Goal: Information Seeking & Learning: Learn about a topic

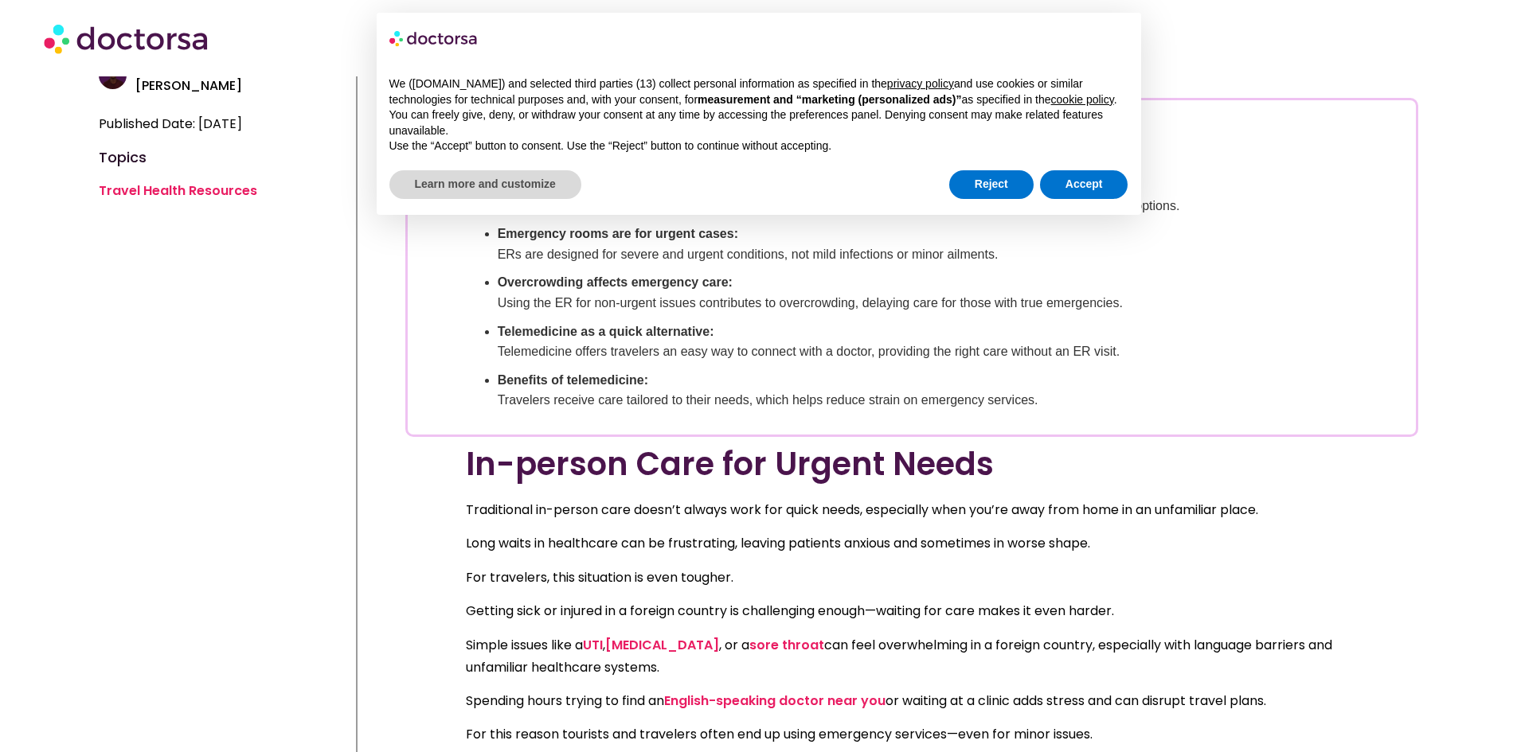
scroll to position [557, 0]
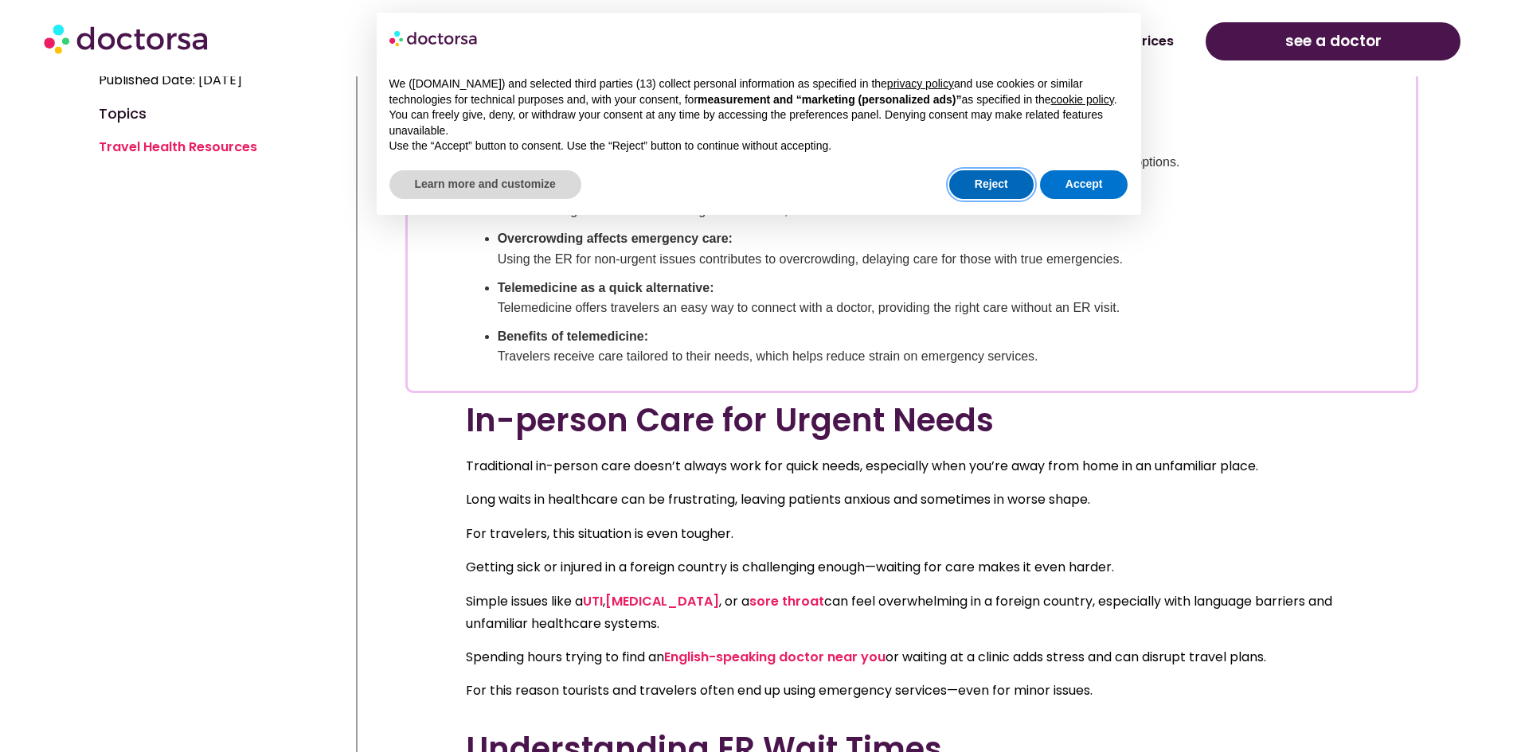
click at [985, 185] on button "Reject" at bounding box center [991, 184] width 84 height 29
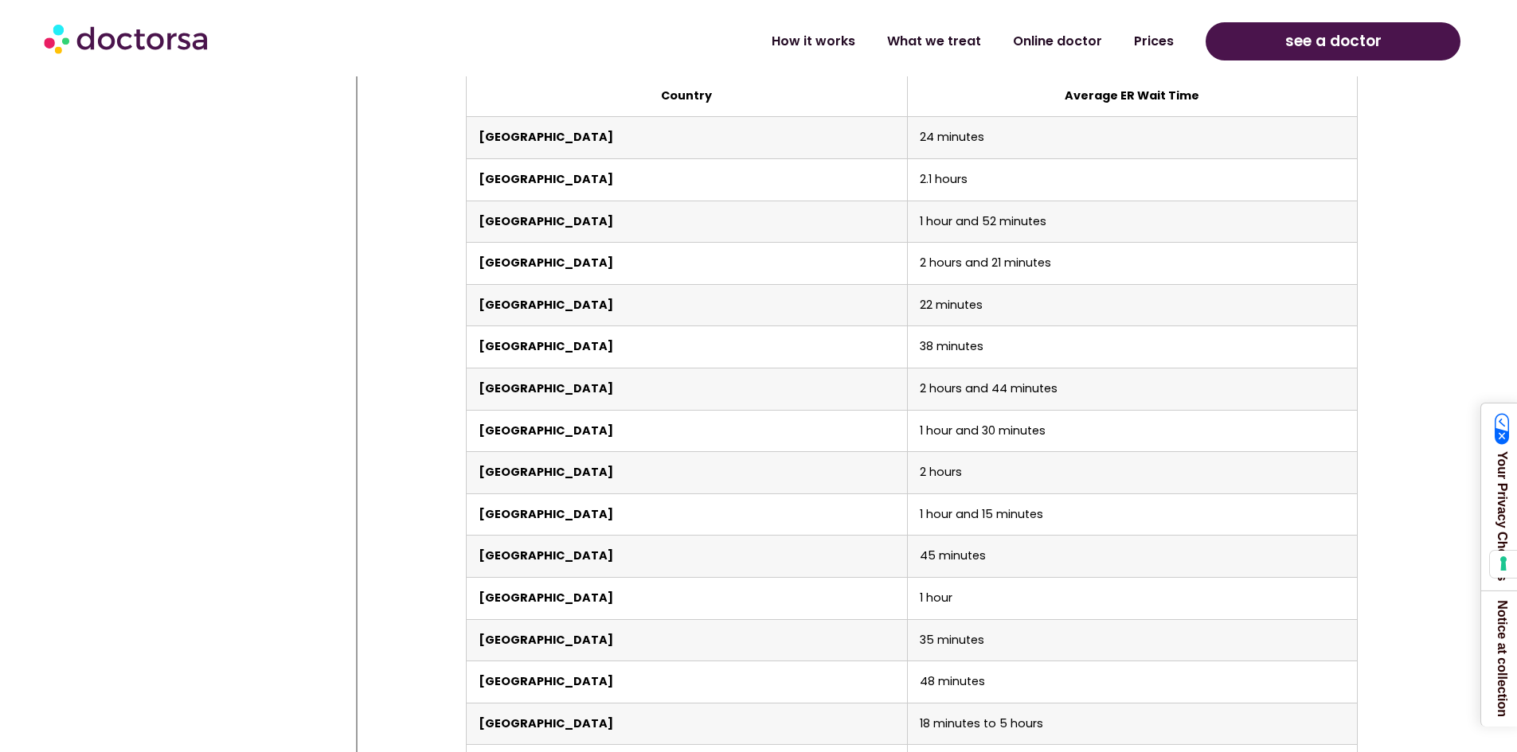
scroll to position [3305, 0]
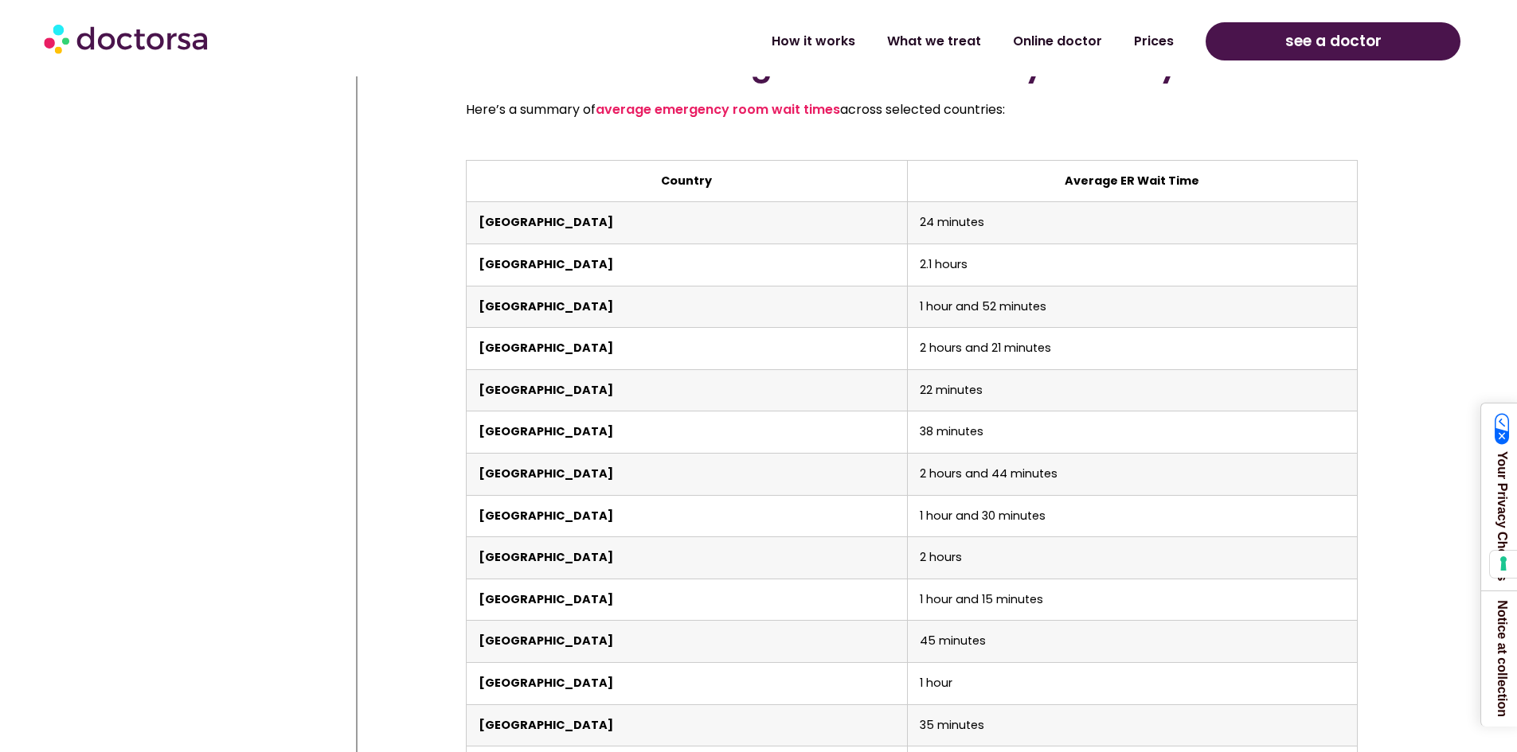
click at [1107, 160] on th "Average ER Wait Time" at bounding box center [1132, 181] width 450 height 42
click at [1089, 160] on th "Average ER Wait Time" at bounding box center [1132, 181] width 450 height 42
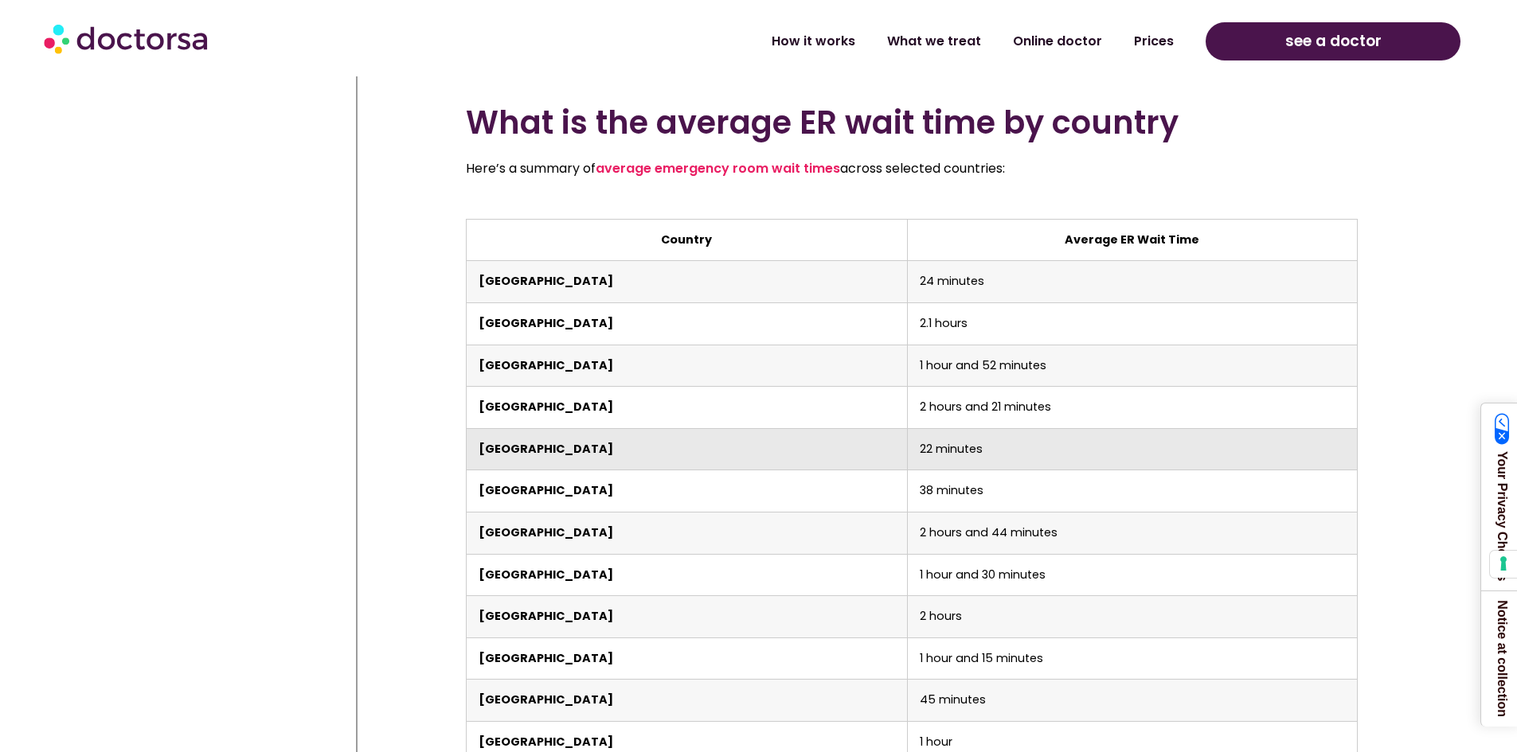
scroll to position [3225, 0]
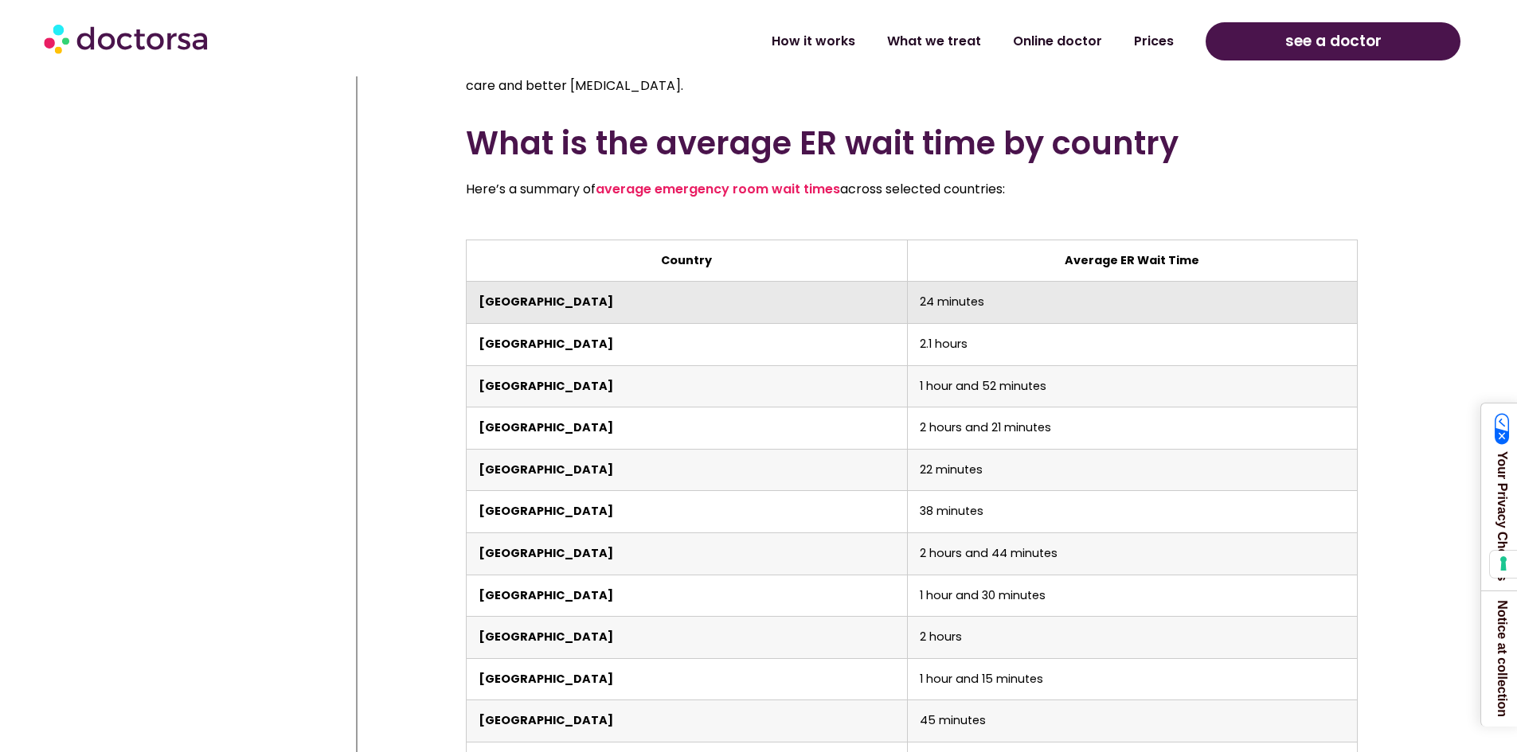
click at [907, 282] on td "24 minutes" at bounding box center [1132, 303] width 450 height 42
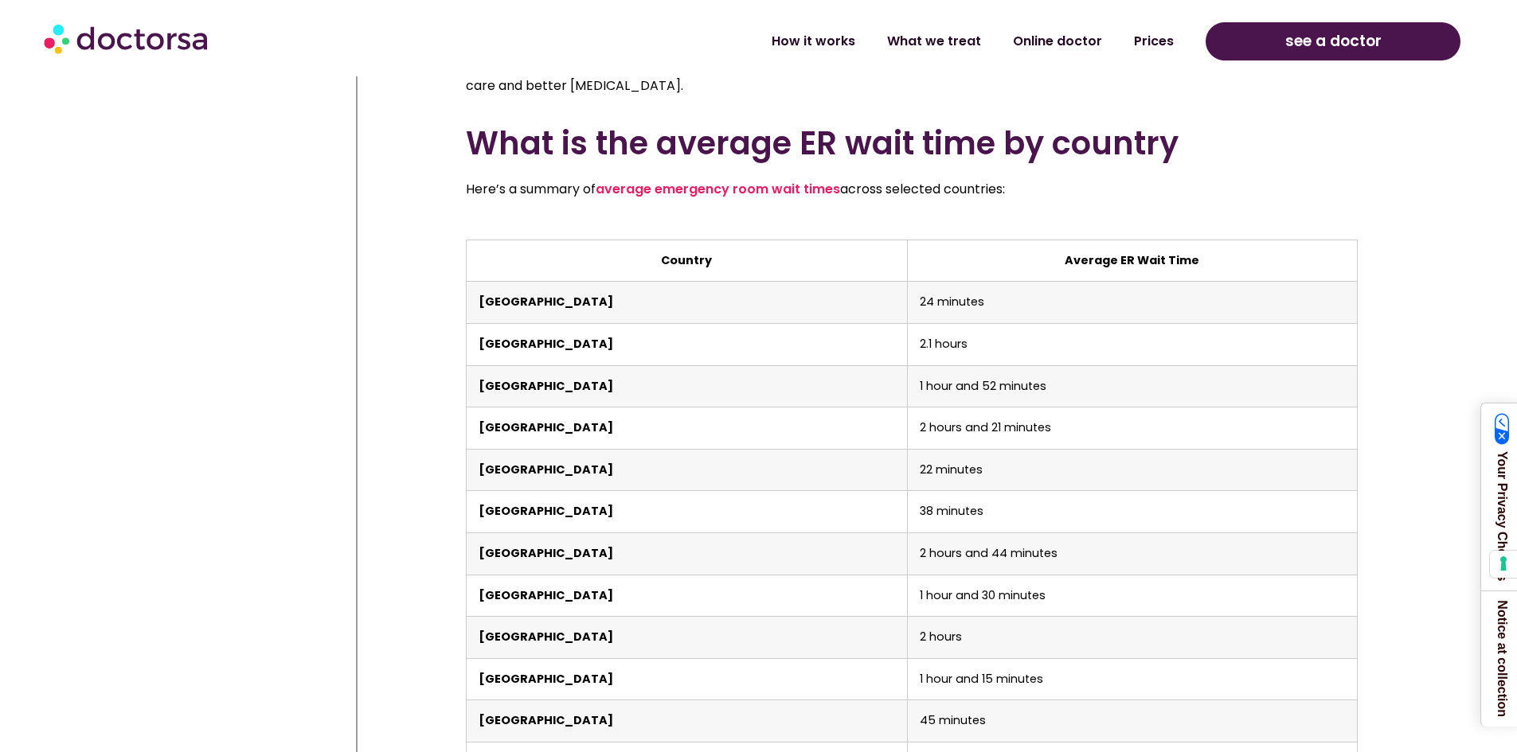
click at [759, 240] on th "Country" at bounding box center [686, 261] width 441 height 42
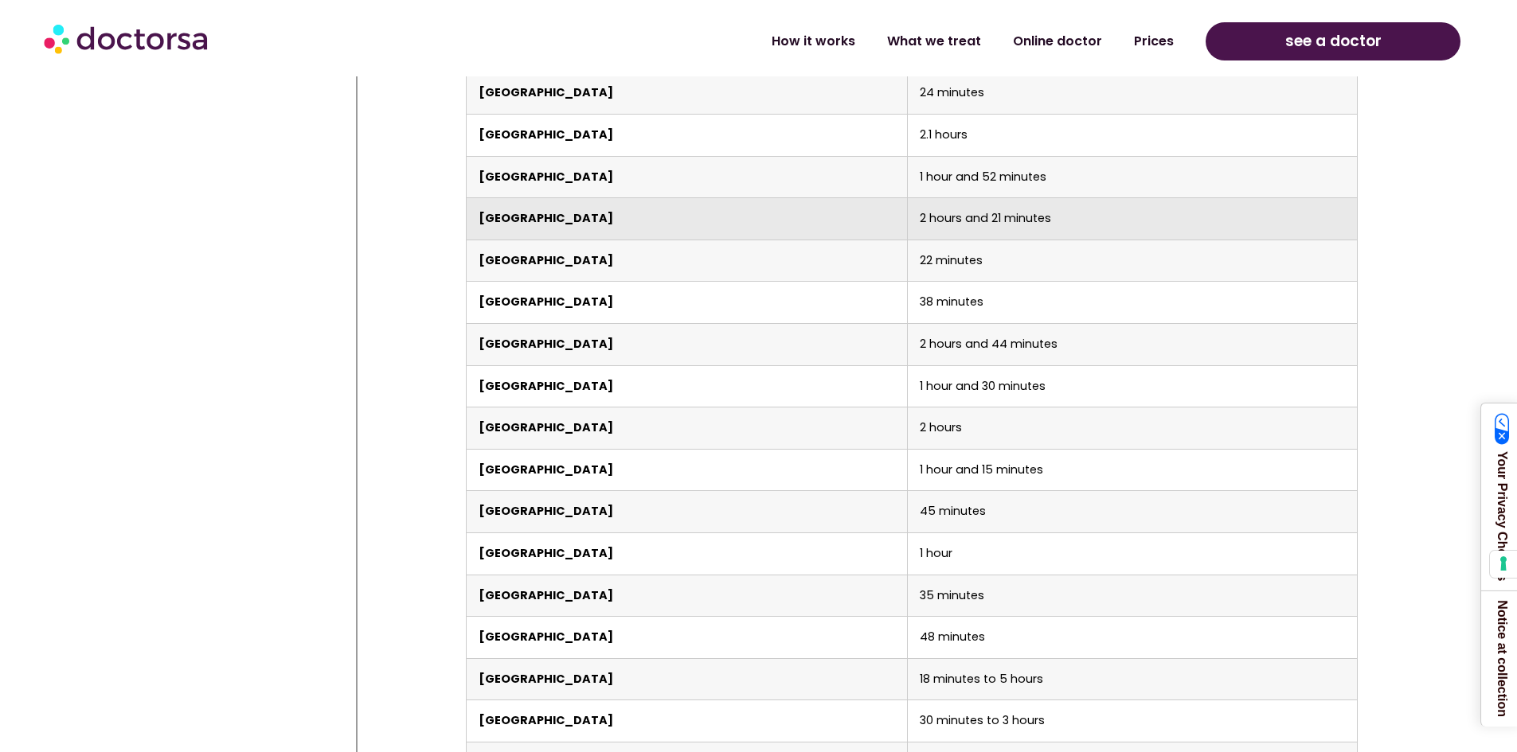
scroll to position [3372, 0]
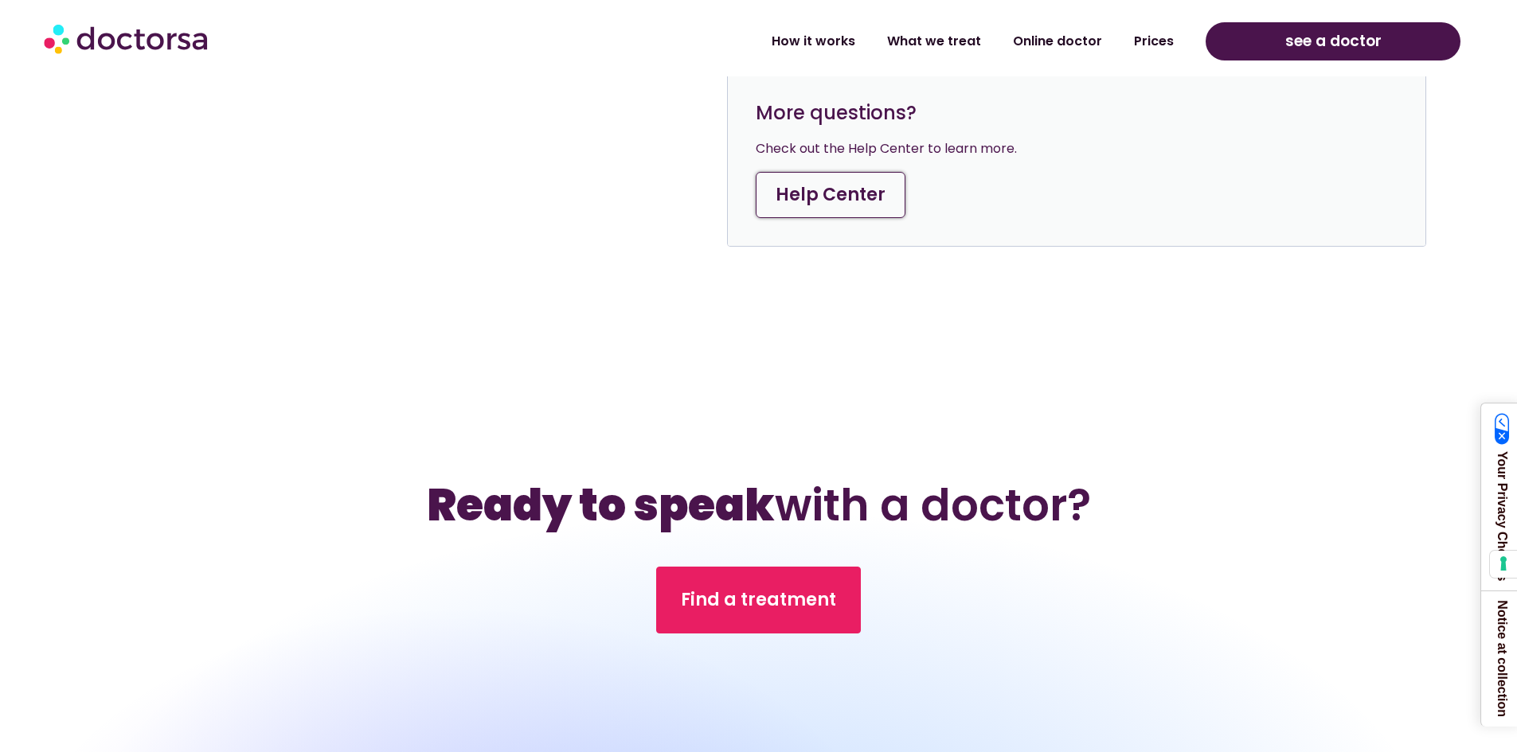
scroll to position [5680, 0]
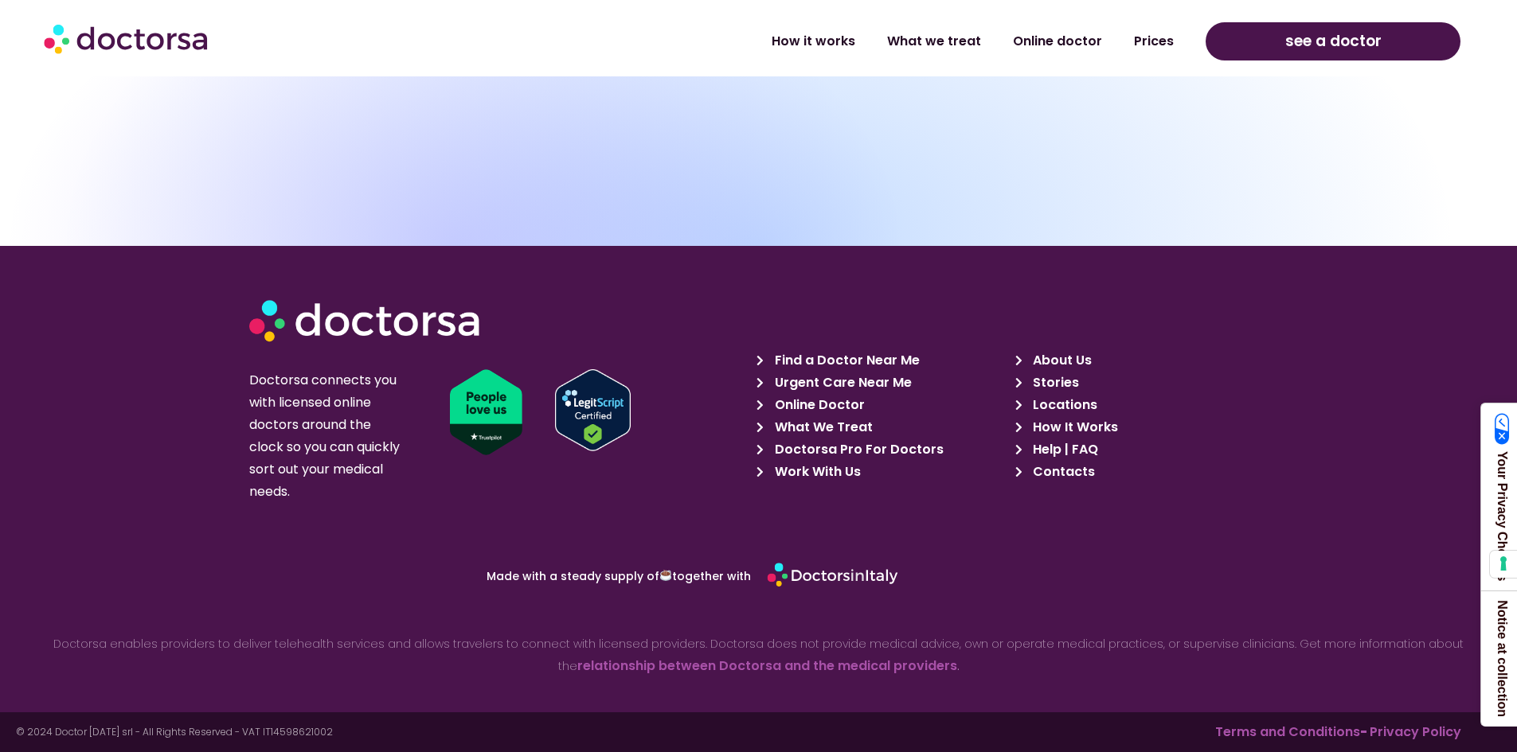
click at [1039, 359] on span "About Us" at bounding box center [1060, 360] width 63 height 22
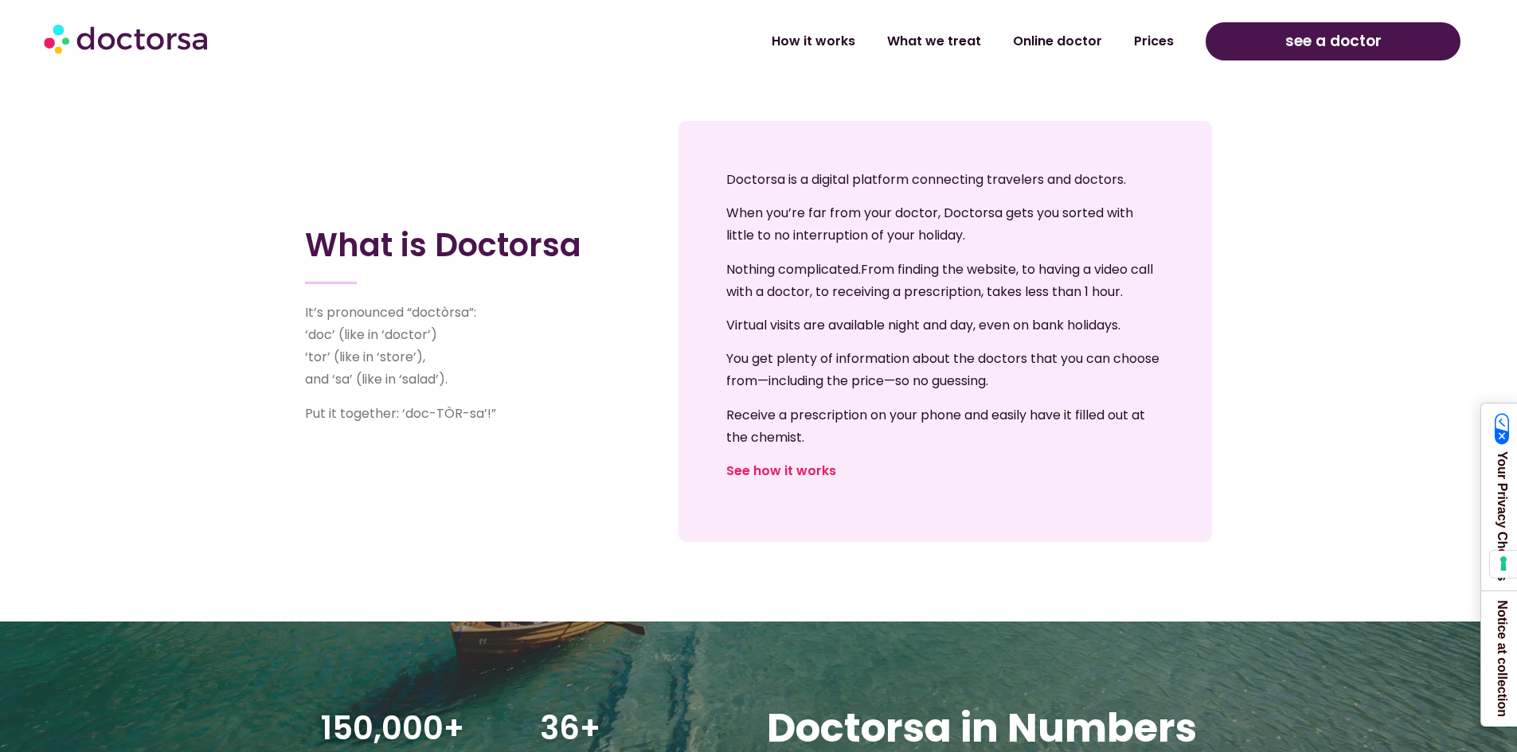
scroll to position [716, 0]
